Goal: Information Seeking & Learning: Find specific page/section

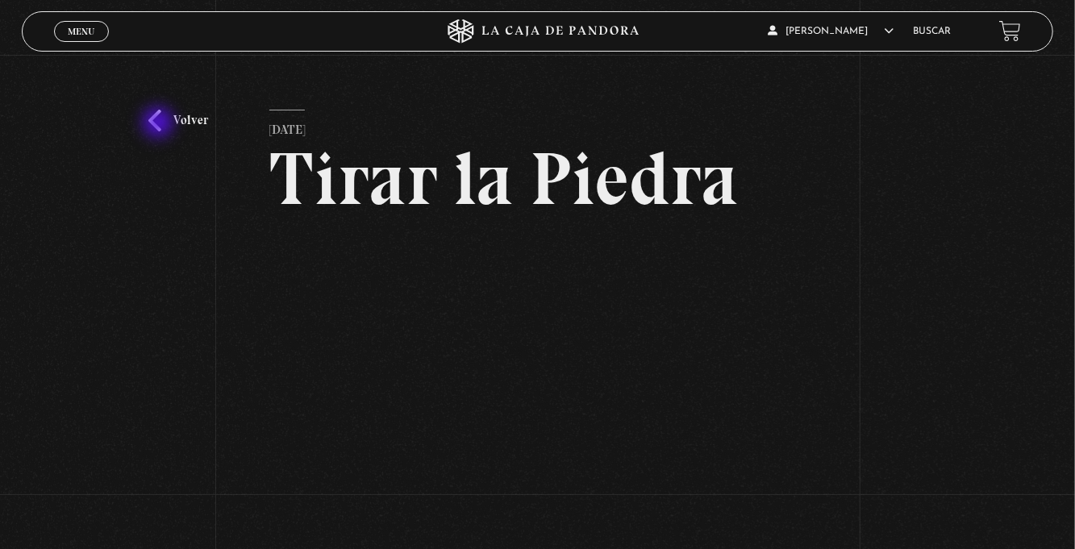
click at [187, 121] on link "Volver" at bounding box center [178, 121] width 60 height 22
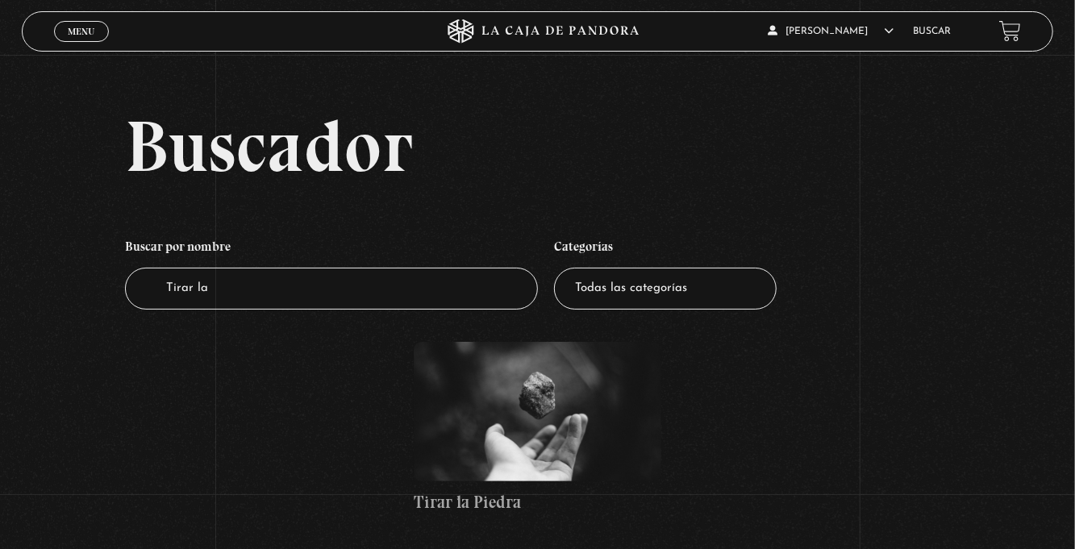
click at [627, 42] on icon at bounding box center [538, 31] width 323 height 24
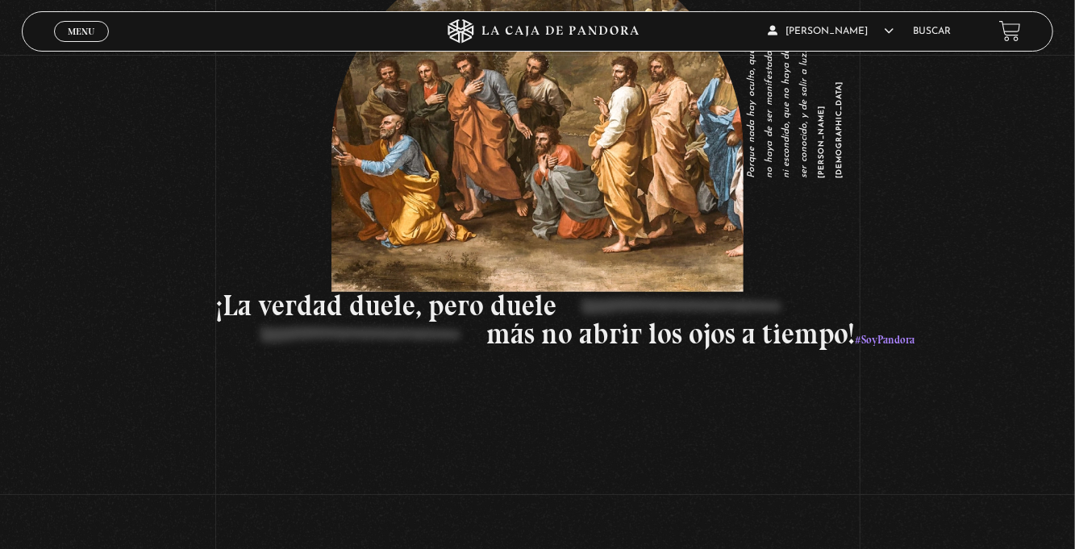
scroll to position [2284, 0]
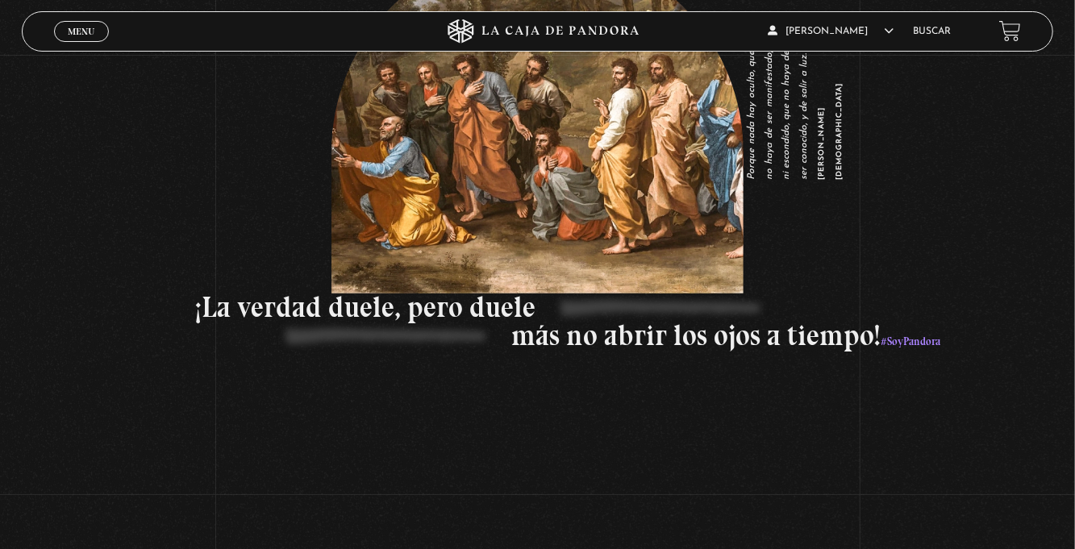
click at [537, 252] on figure "Porque nada hay oculto, que no haya de ser manifestado; ni escondido, que no ha…" at bounding box center [537, 119] width 413 height 347
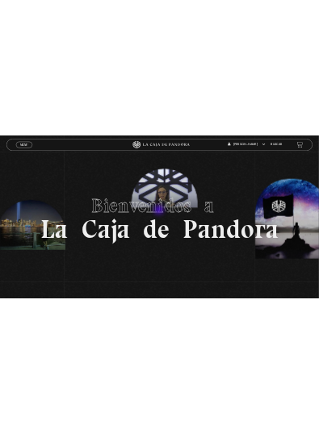
scroll to position [2, 0]
